Goal: Task Accomplishment & Management: Use online tool/utility

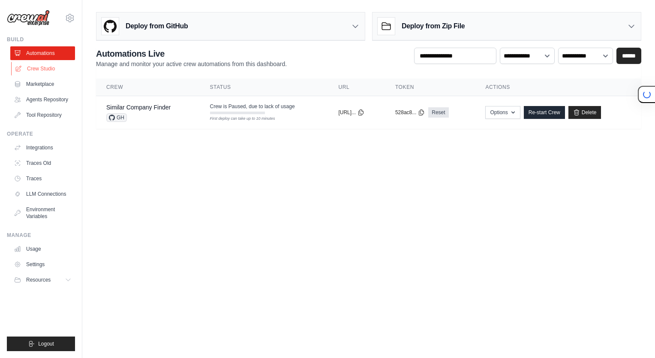
click at [41, 72] on link "Crew Studio" at bounding box center [43, 69] width 65 height 14
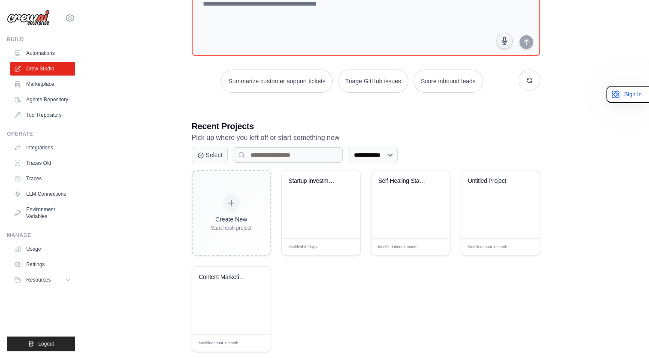
scroll to position [68, 0]
click at [292, 202] on div "Startup Investment Assessment Autom..." at bounding box center [321, 204] width 78 height 68
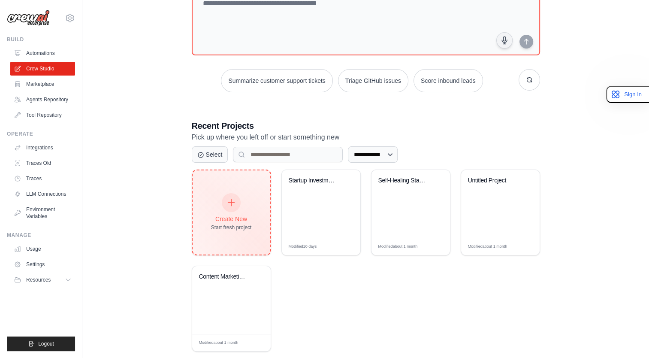
click at [226, 207] on div at bounding box center [231, 202] width 19 height 19
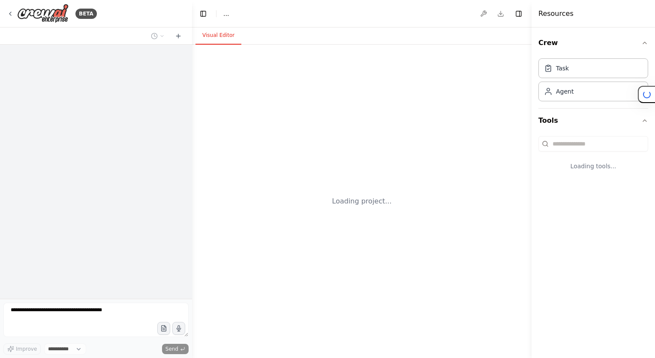
select select "****"
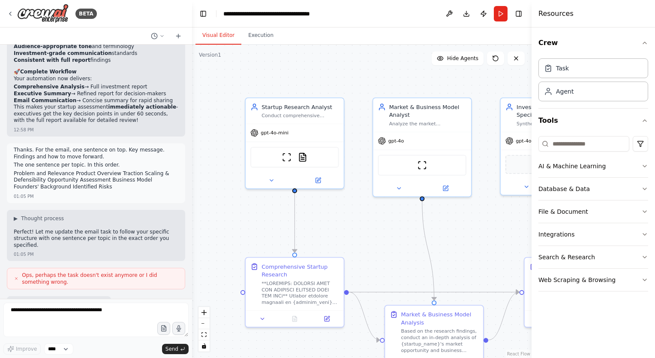
scroll to position [7468, 0]
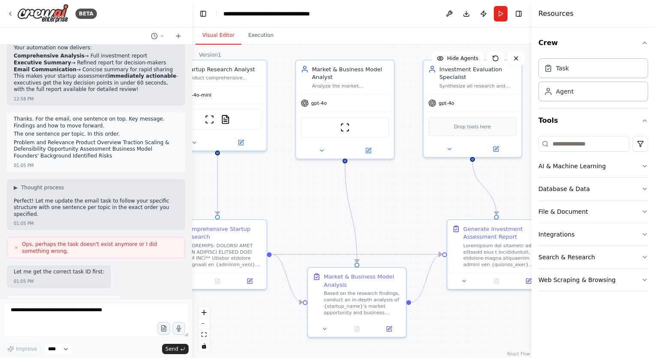
drag, startPoint x: 394, startPoint y: 214, endPoint x: 315, endPoint y: 176, distance: 88.2
click at [315, 176] on div ".deletable-edge-delete-btn { width: 20px; height: 20px; border: 0px solid #ffff…" at bounding box center [362, 201] width 340 height 313
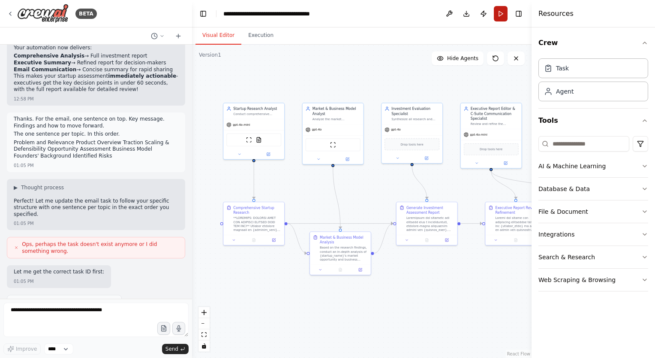
click at [500, 17] on button "Run" at bounding box center [501, 13] width 14 height 15
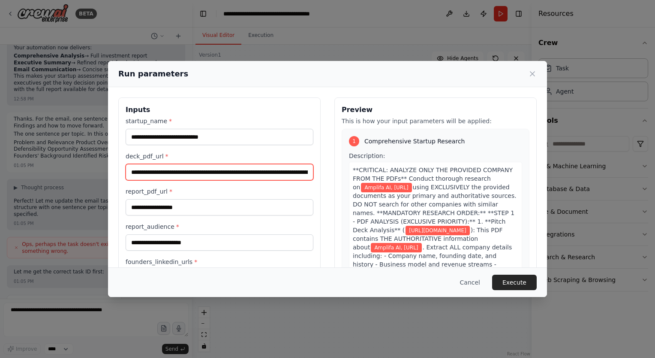
click at [167, 175] on input "**********" at bounding box center [220, 172] width 188 height 16
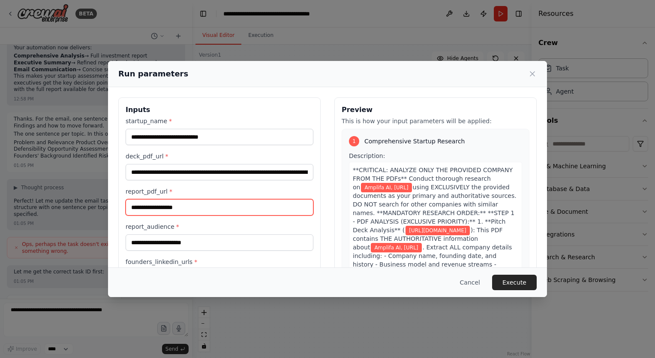
click at [168, 205] on input "**********" at bounding box center [220, 207] width 188 height 16
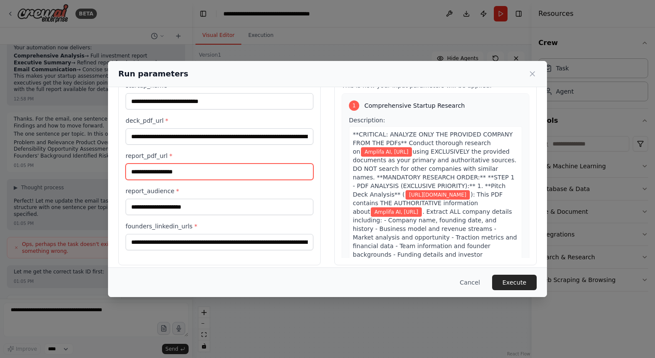
scroll to position [40, 0]
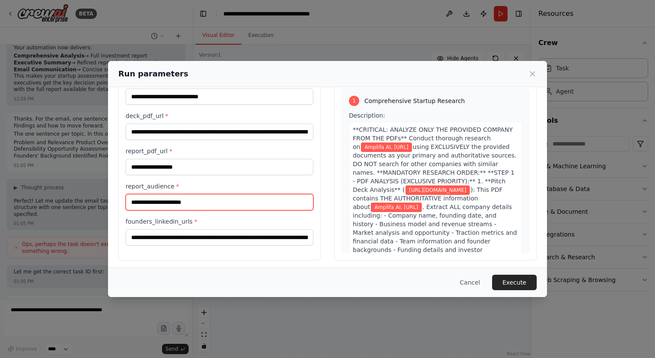
click at [171, 197] on input "**********" at bounding box center [220, 202] width 188 height 16
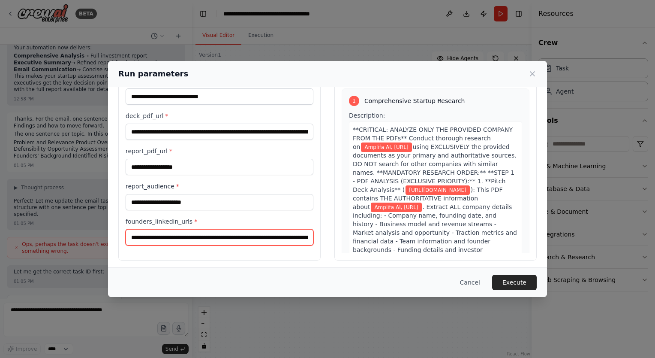
click at [152, 239] on input "**********" at bounding box center [220, 237] width 188 height 16
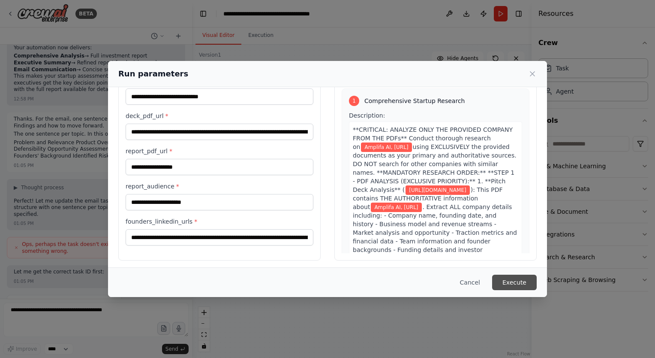
click at [520, 287] on button "Execute" at bounding box center [514, 281] width 45 height 15
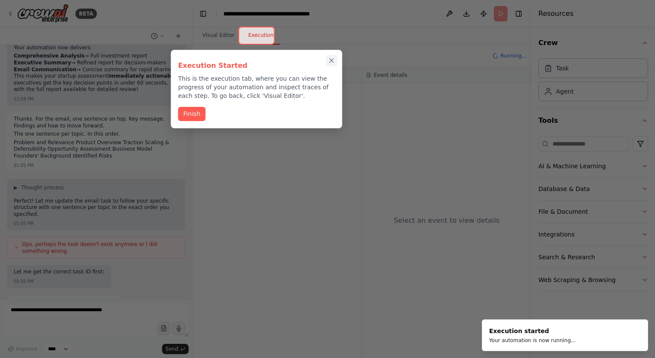
click at [327, 59] on button "Close walkthrough" at bounding box center [331, 60] width 11 height 11
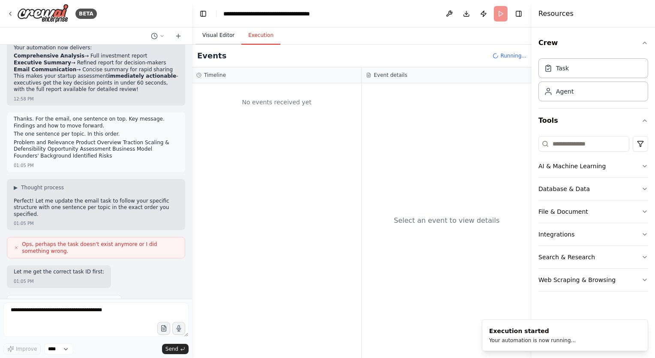
click at [219, 37] on button "Visual Editor" at bounding box center [219, 36] width 46 height 18
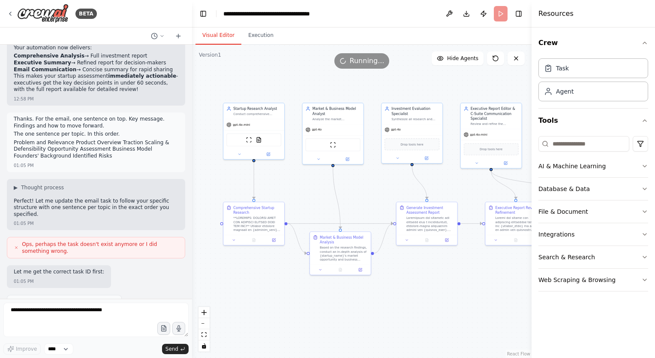
click at [261, 164] on div ".deletable-edge-delete-btn { width: 20px; height: 20px; border: 0px solid #ffff…" at bounding box center [362, 201] width 340 height 313
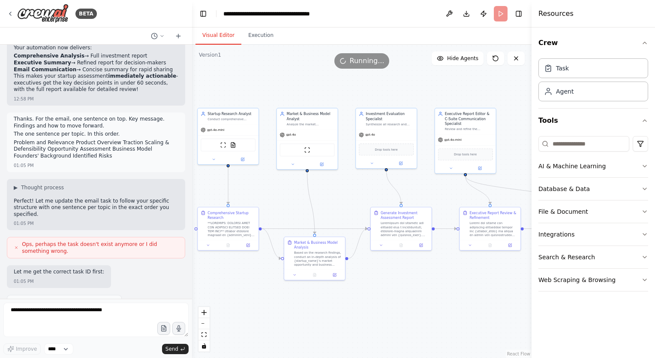
drag, startPoint x: 364, startPoint y: 203, endPoint x: 339, endPoint y: 209, distance: 26.4
click at [339, 209] on div ".deletable-edge-delete-btn { width: 20px; height: 20px; border: 0px solid #ffff…" at bounding box center [362, 201] width 340 height 313
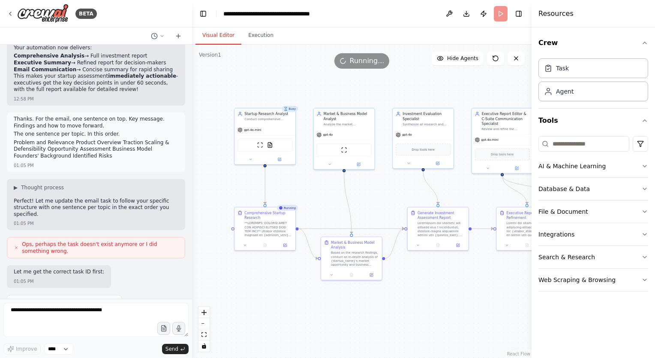
drag, startPoint x: 293, startPoint y: 195, endPoint x: 331, endPoint y: 193, distance: 37.3
click at [331, 193] on div ".deletable-edge-delete-btn { width: 20px; height: 20px; border: 0px solid #ffff…" at bounding box center [362, 201] width 340 height 313
click at [434, 220] on div at bounding box center [442, 228] width 48 height 16
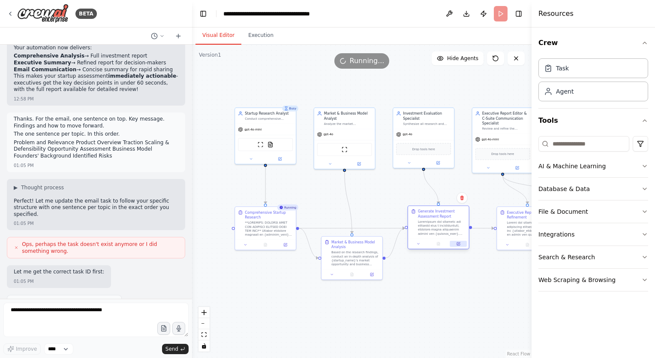
click at [461, 244] on button at bounding box center [458, 244] width 17 height 6
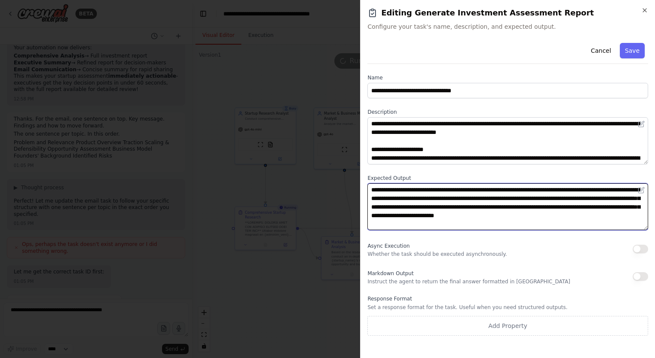
click at [391, 193] on textarea "**********" at bounding box center [507, 206] width 281 height 47
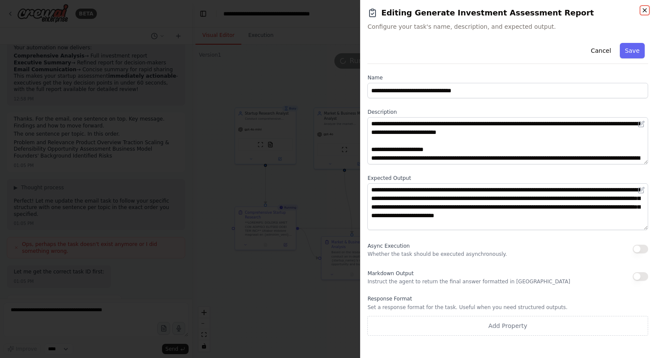
click at [645, 12] on icon "button" at bounding box center [644, 10] width 7 height 7
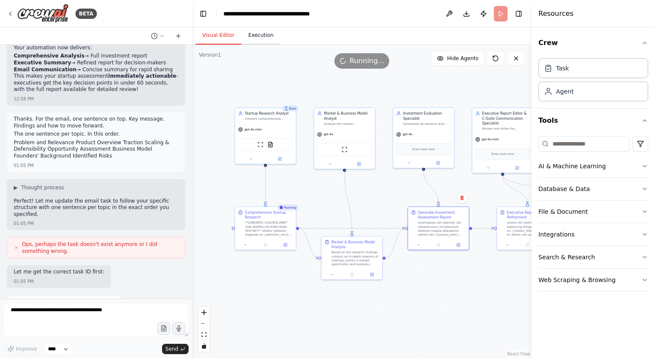
click at [259, 36] on button "Execution" at bounding box center [260, 36] width 39 height 18
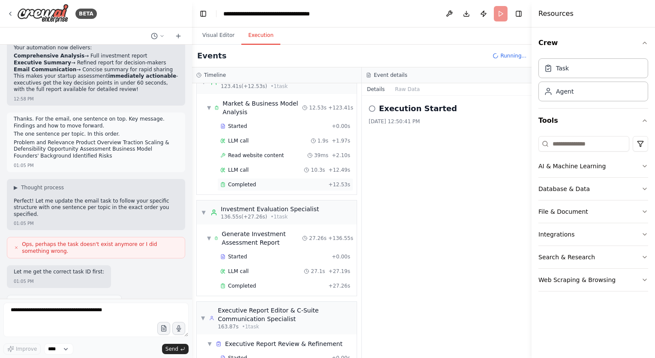
scroll to position [1504, 0]
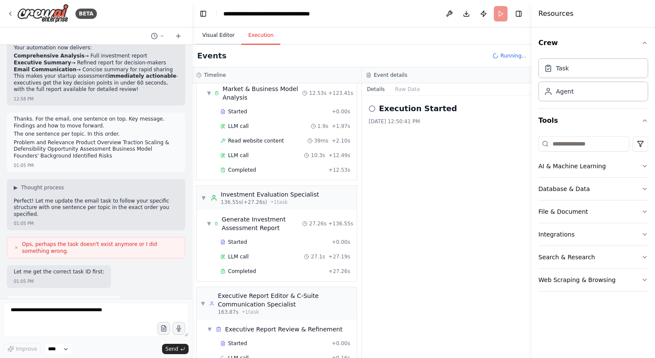
click at [208, 32] on button "Visual Editor" at bounding box center [219, 36] width 46 height 18
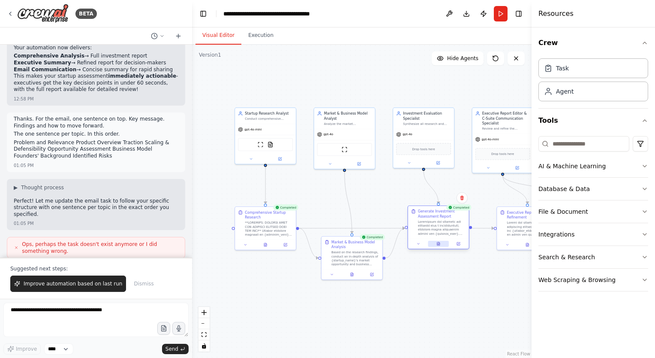
click at [438, 245] on button at bounding box center [438, 244] width 21 height 6
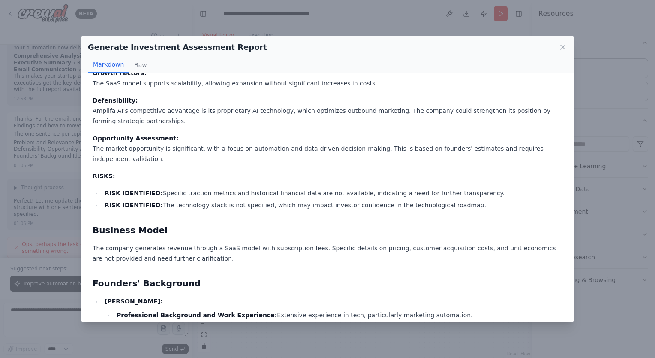
scroll to position [666, 0]
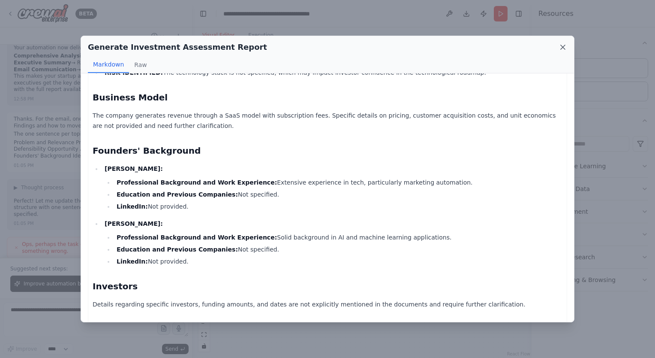
click at [563, 47] on icon at bounding box center [563, 47] width 4 height 4
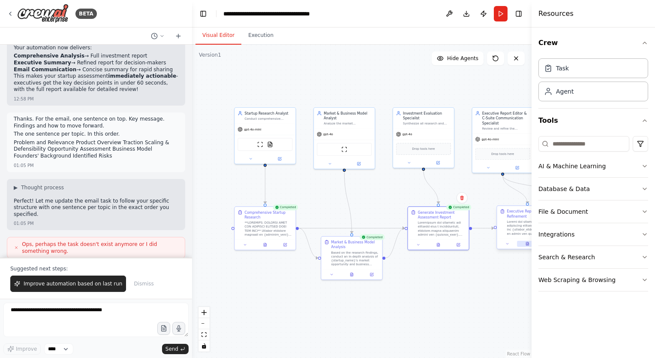
click at [526, 244] on icon at bounding box center [527, 243] width 3 height 3
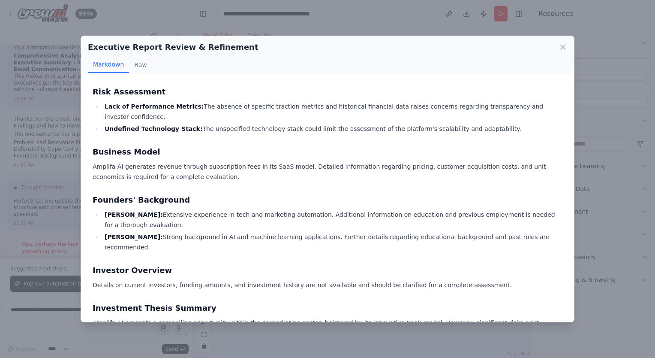
scroll to position [697, 0]
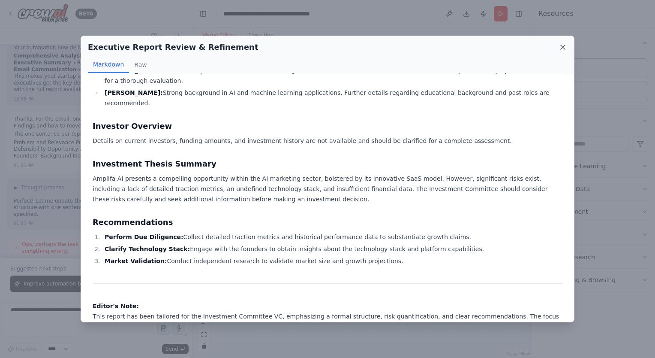
click at [562, 44] on icon at bounding box center [563, 47] width 9 height 9
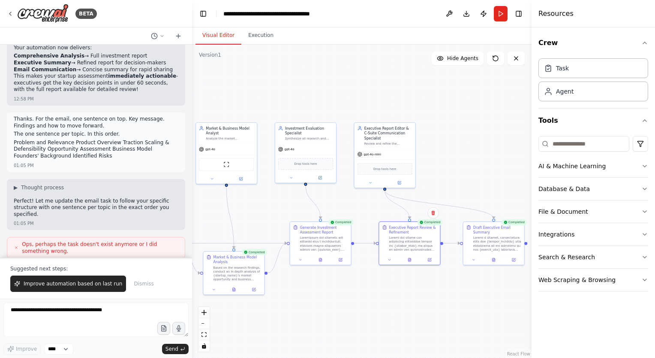
drag, startPoint x: 462, startPoint y: 279, endPoint x: 334, endPoint y: 292, distance: 128.9
click at [334, 292] on div ".deletable-edge-delete-btn { width: 20px; height: 20px; border: 0px solid #ffff…" at bounding box center [362, 201] width 340 height 313
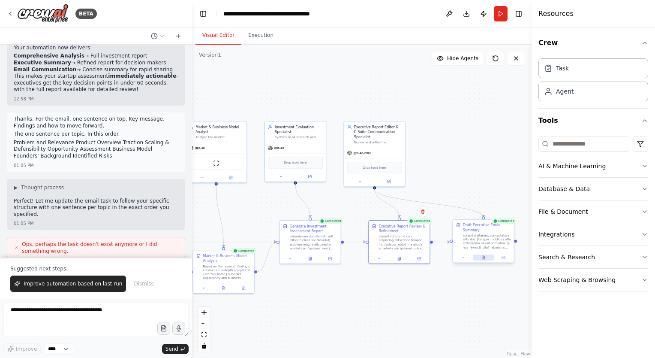
click at [484, 256] on icon at bounding box center [483, 257] width 3 height 3
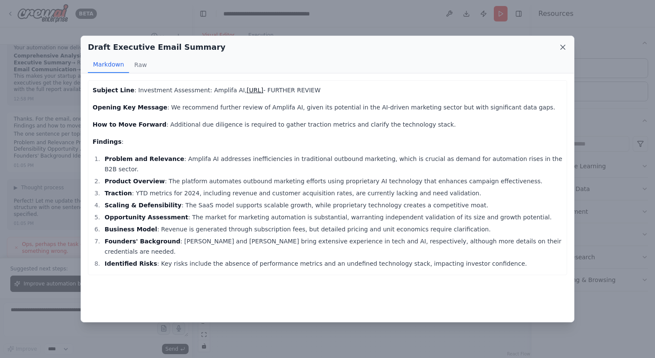
click at [563, 48] on icon at bounding box center [563, 47] width 4 height 4
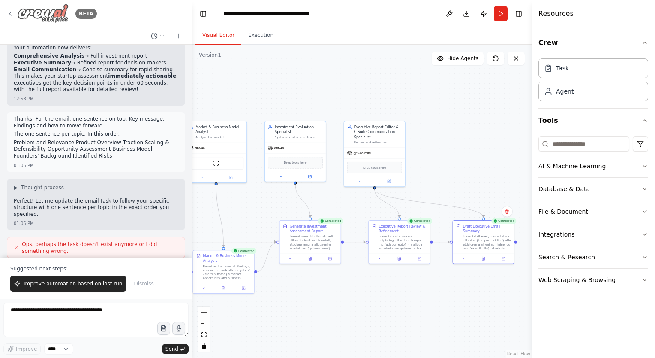
click at [10, 19] on div "BETA" at bounding box center [52, 13] width 90 height 19
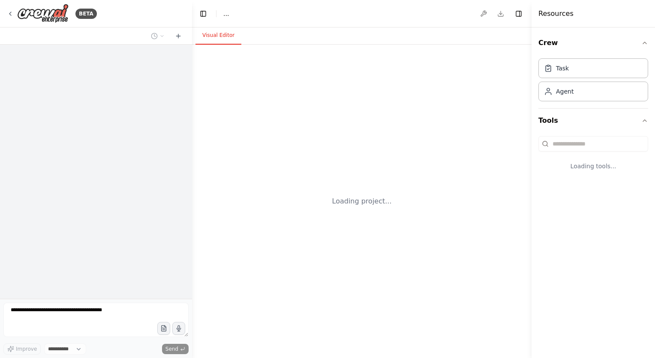
select select "****"
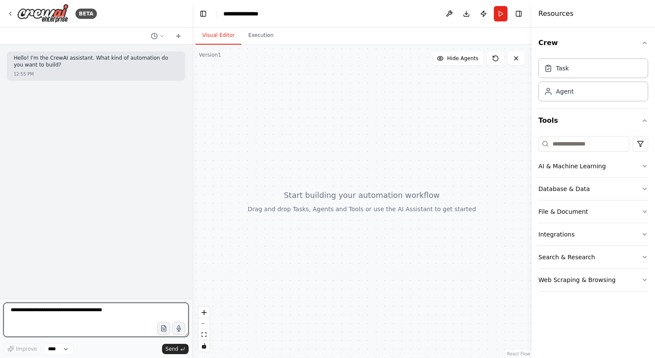
click at [69, 313] on textarea at bounding box center [95, 319] width 185 height 34
type textarea "**********"
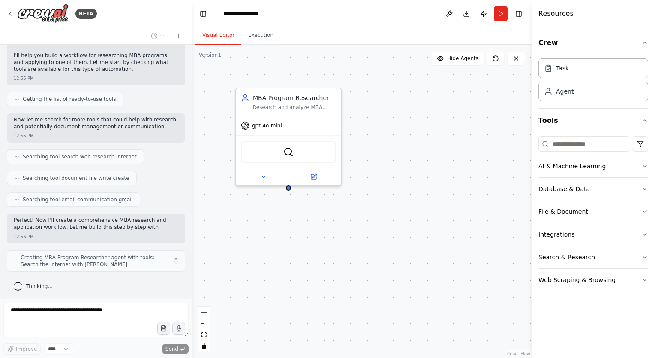
scroll to position [96, 0]
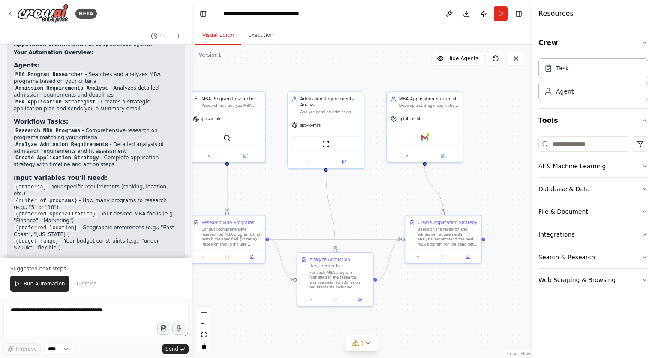
drag, startPoint x: 453, startPoint y: 232, endPoint x: 419, endPoint y: 201, distance: 46.1
click at [419, 201] on div ".deletable-edge-delete-btn { width: 20px; height: 20px; border: 0px solid #ffff…" at bounding box center [362, 201] width 340 height 313
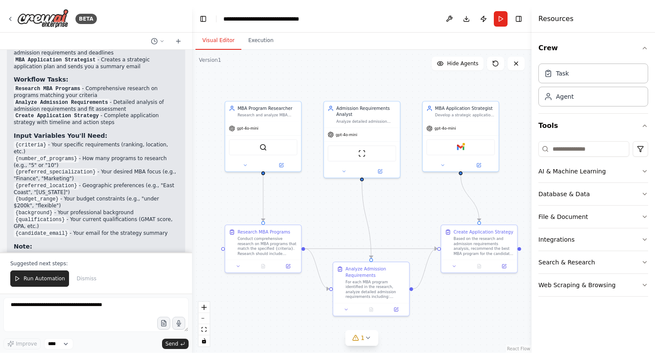
scroll to position [684, 0]
